Goal: Task Accomplishment & Management: Use online tool/utility

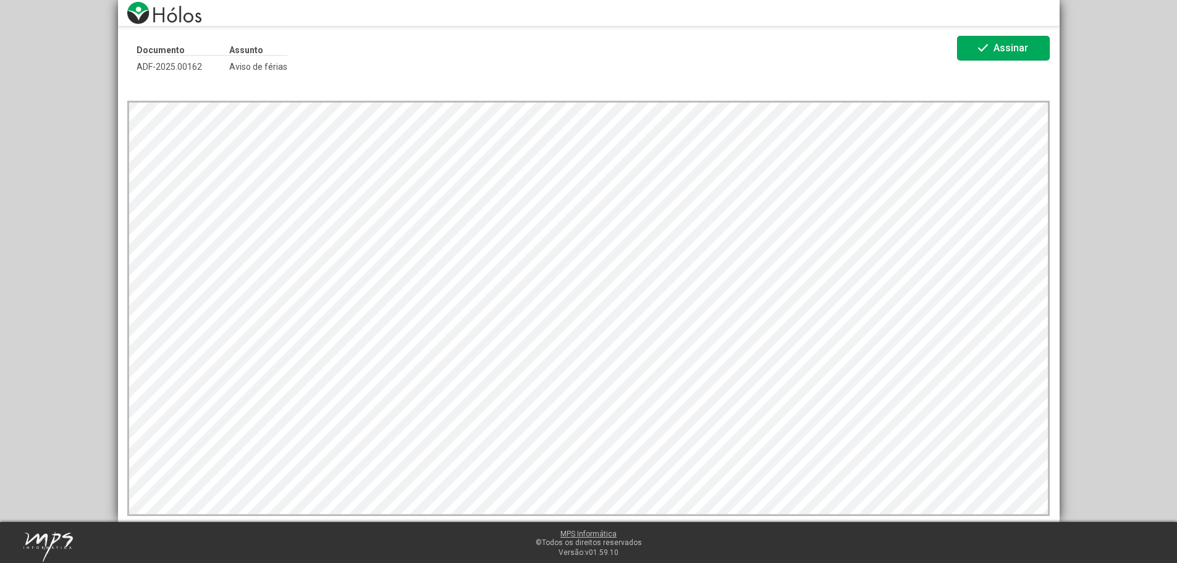
click at [970, 52] on button "check Assinar" at bounding box center [1003, 48] width 93 height 25
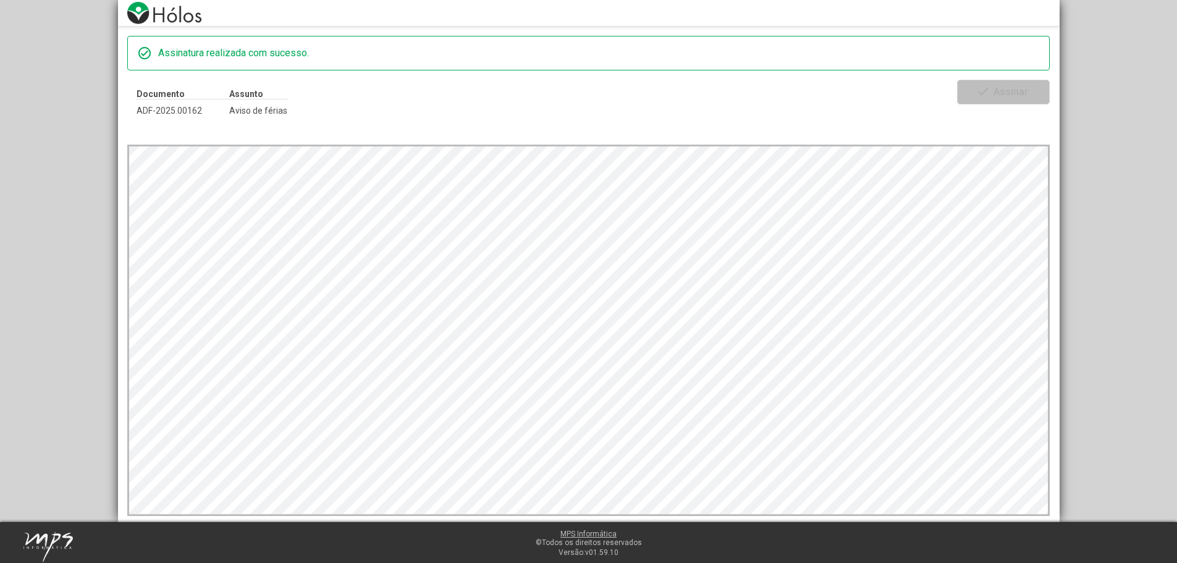
click at [659, 127] on div "check_circle Assinatura realizada com sucesso. Documento ADF-2025.00162 Assunto…" at bounding box center [588, 274] width 941 height 495
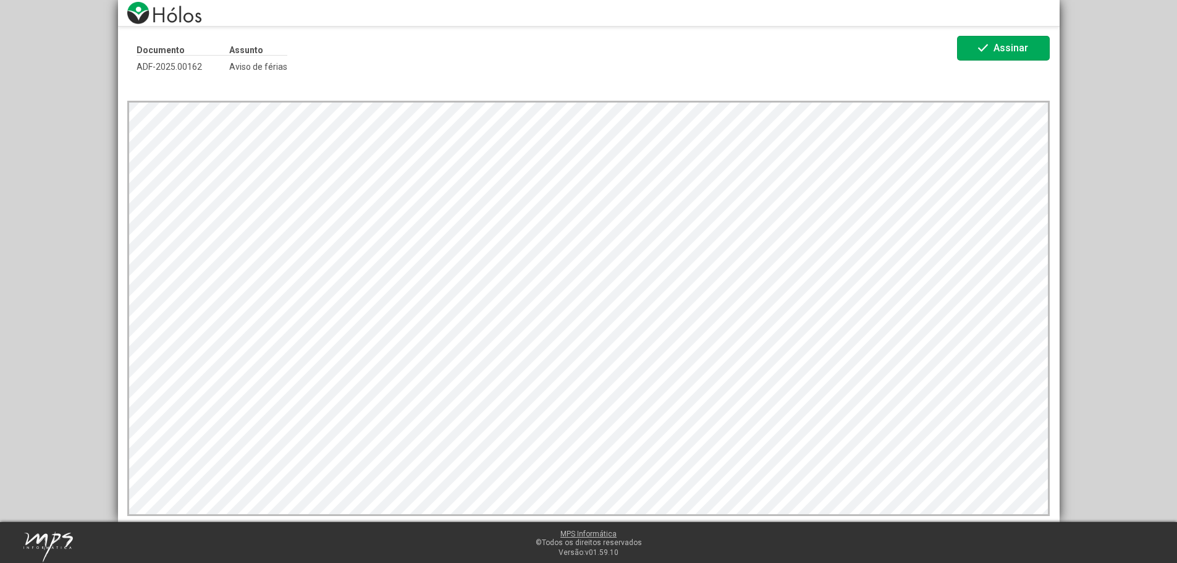
click at [1009, 55] on span "check Assinar" at bounding box center [1003, 49] width 56 height 22
